Goal: Task Accomplishment & Management: Check status

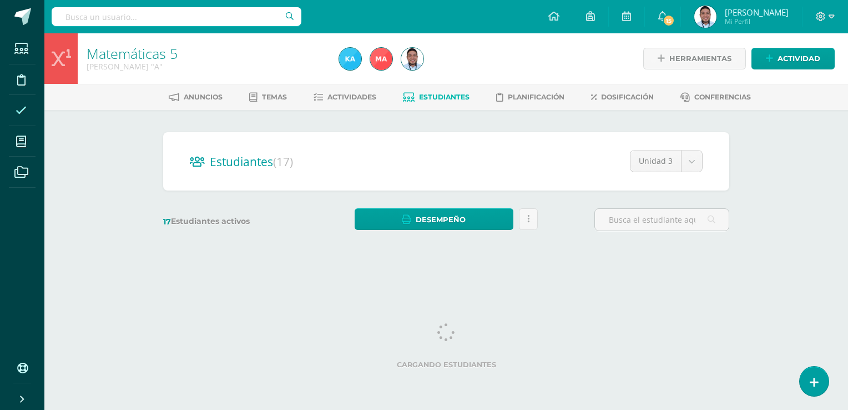
click at [22, 110] on icon at bounding box center [21, 110] width 11 height 11
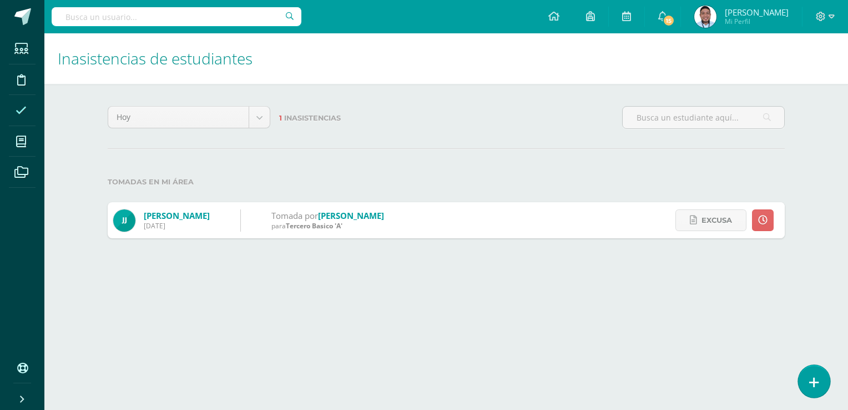
click at [813, 378] on icon at bounding box center [814, 382] width 10 height 13
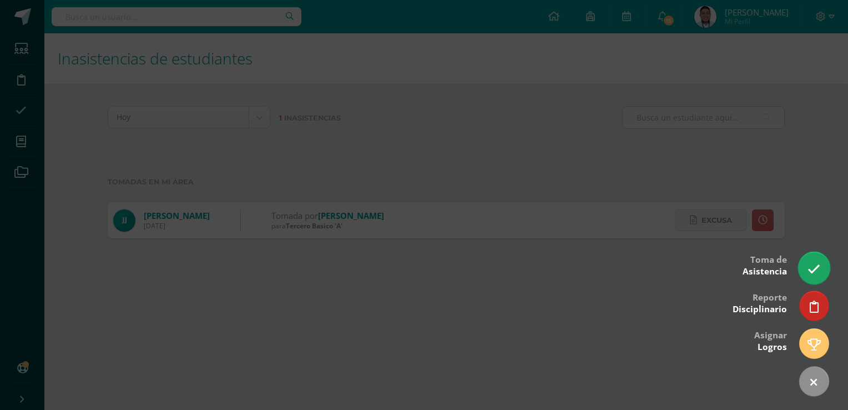
click at [818, 271] on icon at bounding box center [814, 269] width 13 height 13
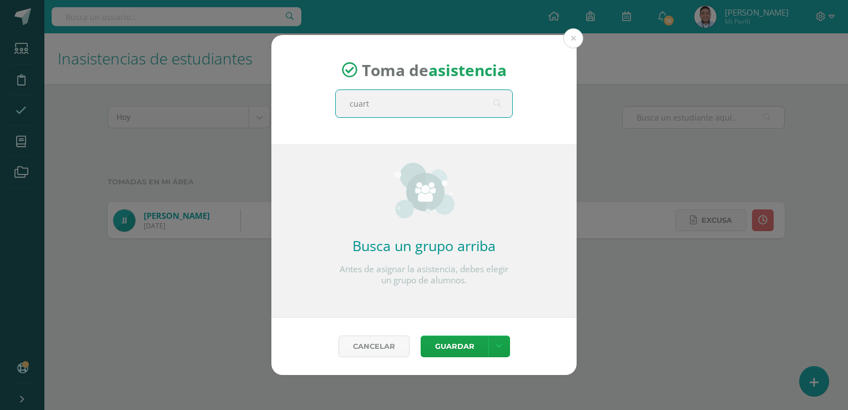
type input "cuarto"
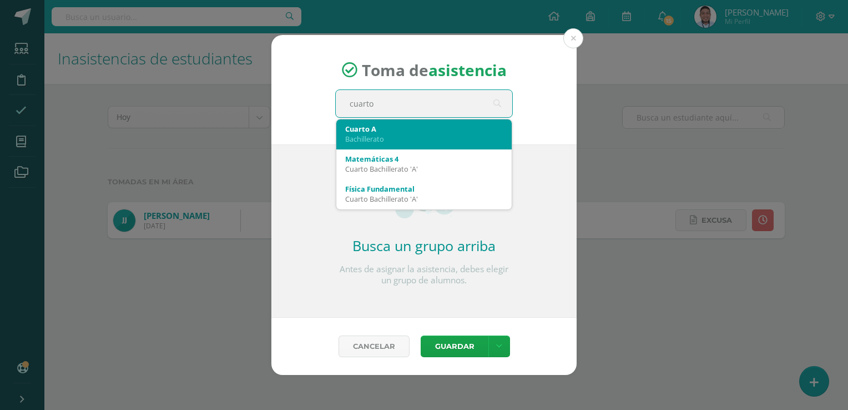
click at [391, 134] on div "Bachillerato" at bounding box center [424, 139] width 158 height 10
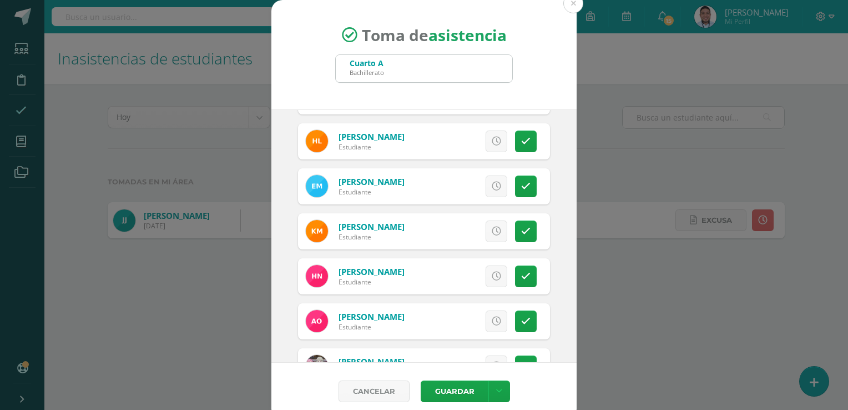
scroll to position [536, 0]
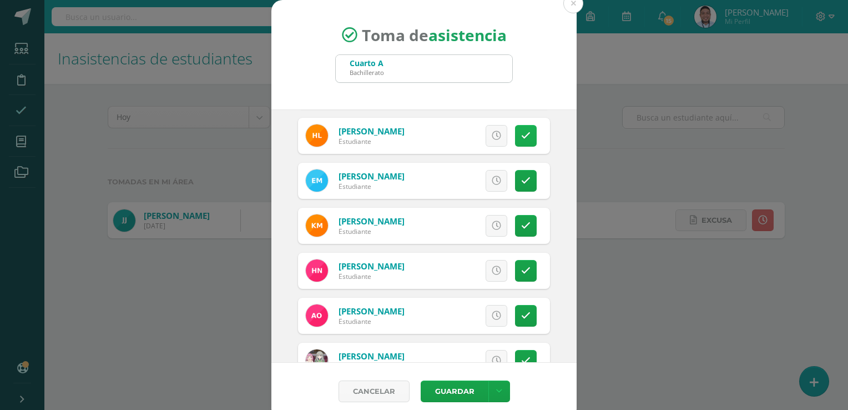
click at [521, 135] on icon at bounding box center [525, 135] width 9 height 9
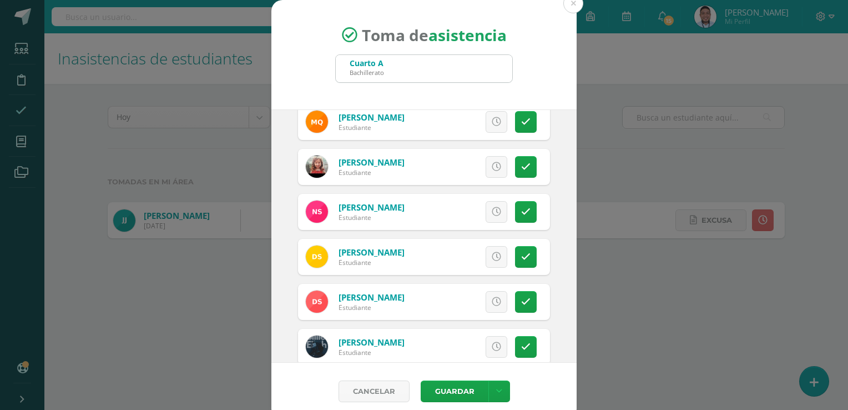
scroll to position [957, 0]
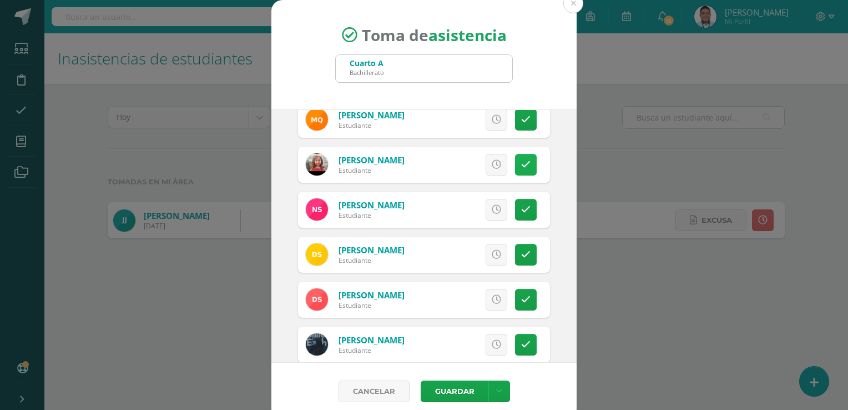
click at [515, 168] on link at bounding box center [526, 165] width 22 height 22
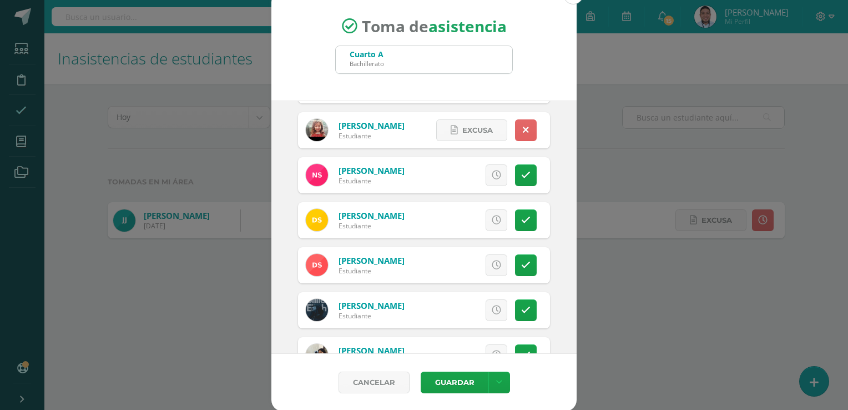
scroll to position [1065, 0]
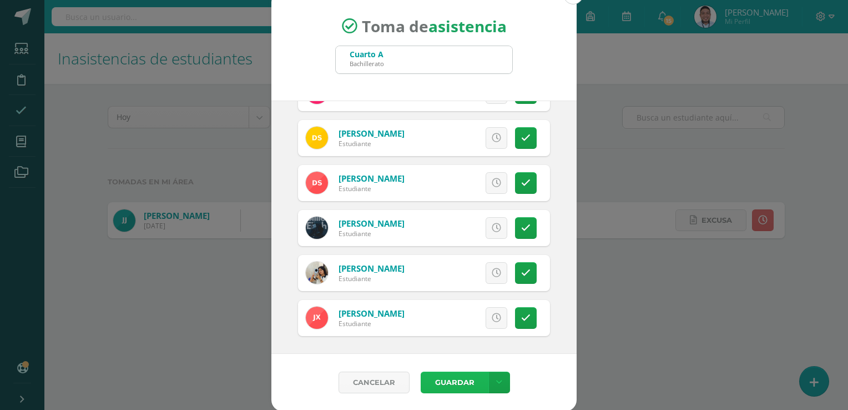
click at [450, 381] on button "Guardar" at bounding box center [455, 382] width 68 height 22
